Goal: Task Accomplishment & Management: Complete application form

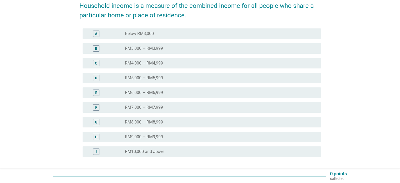
scroll to position [79, 0]
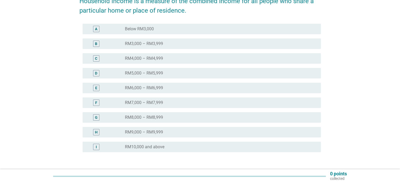
click at [154, 153] on div "I radio_button_unchecked RM10,000 and above" at bounding box center [199, 146] width 241 height 15
click at [154, 150] on div "I radio_button_unchecked RM10,000 and above" at bounding box center [202, 146] width 238 height 11
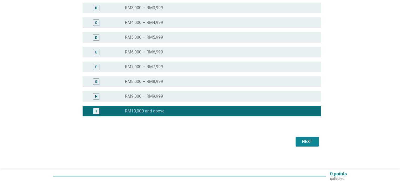
scroll to position [117, 0]
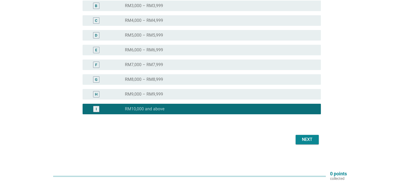
click at [314, 142] on button "Next" at bounding box center [306, 139] width 23 height 9
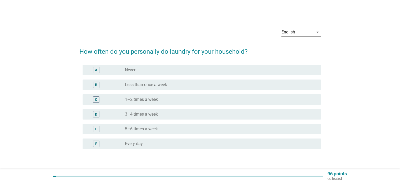
click at [158, 117] on div "radio_button_unchecked 3–4 times a week" at bounding box center [220, 114] width 191 height 6
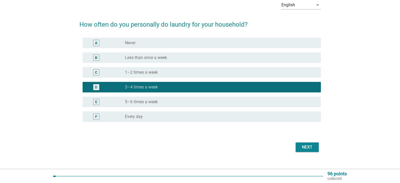
scroll to position [35, 0]
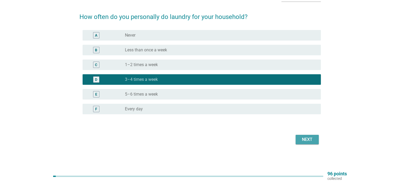
click at [312, 139] on div "Next" at bounding box center [307, 139] width 15 height 6
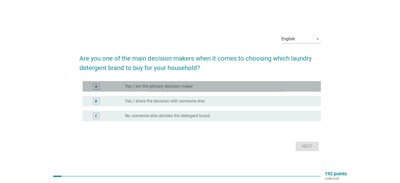
click at [188, 90] on div "A radio_button_unchecked Yes, I am the primary decision maker" at bounding box center [202, 86] width 238 height 11
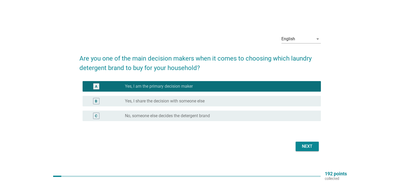
click at [302, 143] on div "Next" at bounding box center [307, 146] width 15 height 6
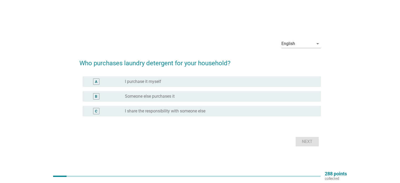
click at [275, 81] on div "radio_button_unchecked I purchase it myself" at bounding box center [218, 81] width 187 height 5
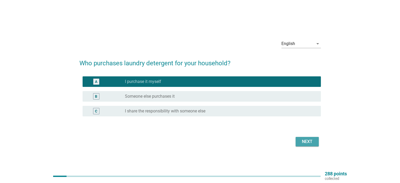
click at [296, 140] on button "Next" at bounding box center [306, 141] width 23 height 9
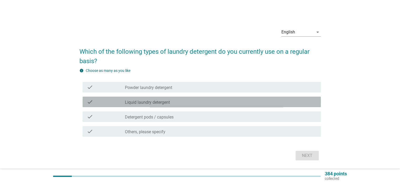
click at [268, 104] on div "check_box_outline_blank Liquid laundry detergent" at bounding box center [220, 102] width 191 height 6
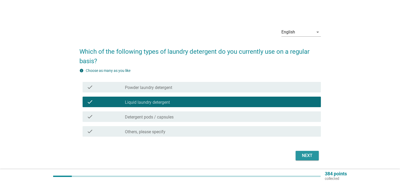
click at [300, 155] on div "Next" at bounding box center [307, 155] width 15 height 6
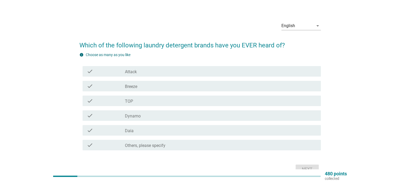
scroll to position [26, 0]
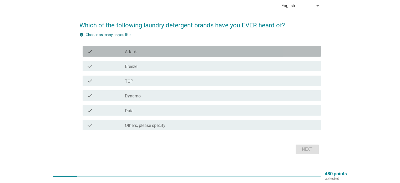
click at [271, 52] on div "check_box_outline_blank Attack" at bounding box center [220, 51] width 191 height 6
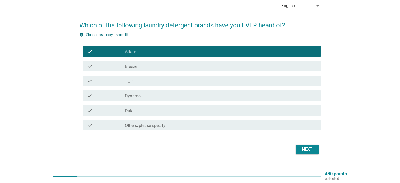
click at [271, 64] on div "check_box_outline_blank Breeze" at bounding box center [220, 66] width 191 height 6
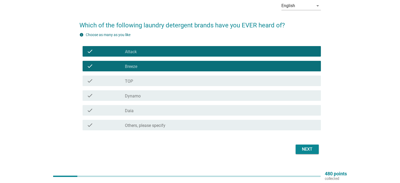
click at [271, 77] on div "check check_box_outline_blank TOP" at bounding box center [202, 80] width 238 height 11
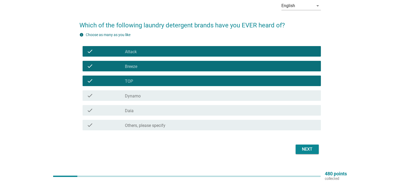
click at [272, 93] on div "check_box_outline_blank Dynamo" at bounding box center [220, 95] width 191 height 6
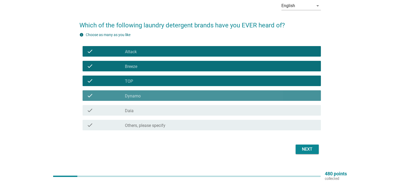
click at [271, 112] on div "check_box_outline_blank Daia" at bounding box center [220, 110] width 191 height 6
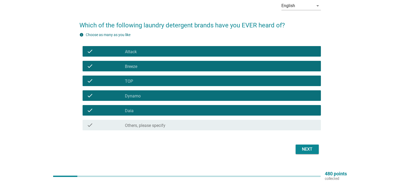
click at [320, 148] on div "Next" at bounding box center [199, 149] width 241 height 13
drag, startPoint x: 312, startPoint y: 147, endPoint x: 304, endPoint y: 147, distance: 7.6
click at [311, 147] on div "Next" at bounding box center [307, 149] width 15 height 6
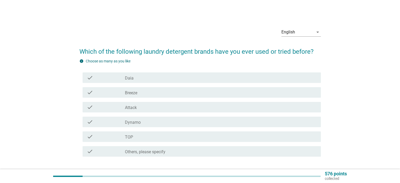
click at [304, 65] on div "info Choose as many as you like check check_box_outline_blank Daia check check_…" at bounding box center [199, 108] width 241 height 100
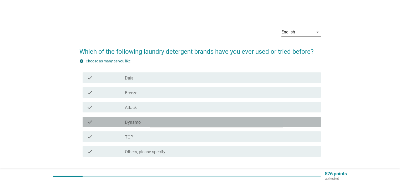
click at [185, 123] on div "check_box_outline_blank Dynamo" at bounding box center [220, 122] width 191 height 6
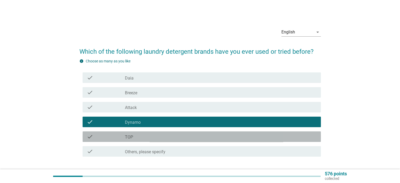
drag, startPoint x: 180, startPoint y: 140, endPoint x: 184, endPoint y: 137, distance: 5.2
click at [179, 140] on div "check check_box_outline_blank TOP" at bounding box center [202, 136] width 238 height 11
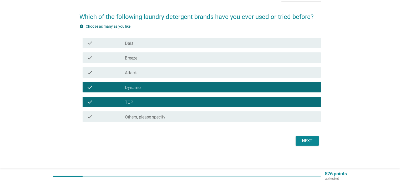
scroll to position [36, 0]
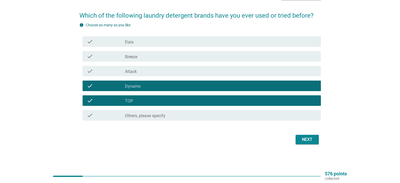
click at [302, 141] on div "Next" at bounding box center [307, 139] width 15 height 6
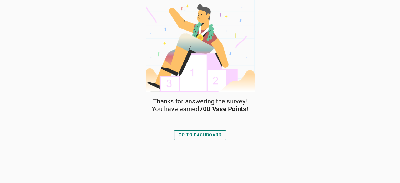
click at [217, 132] on div "GO TO DASHBOARD" at bounding box center [199, 135] width 43 height 6
